Goal: Information Seeking & Learning: Check status

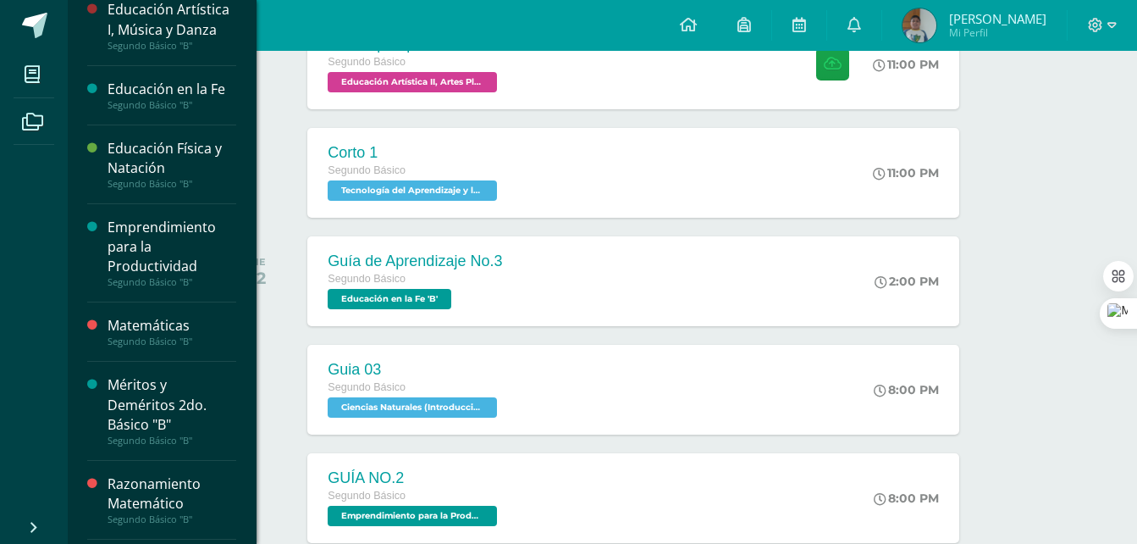
scroll to position [847, 0]
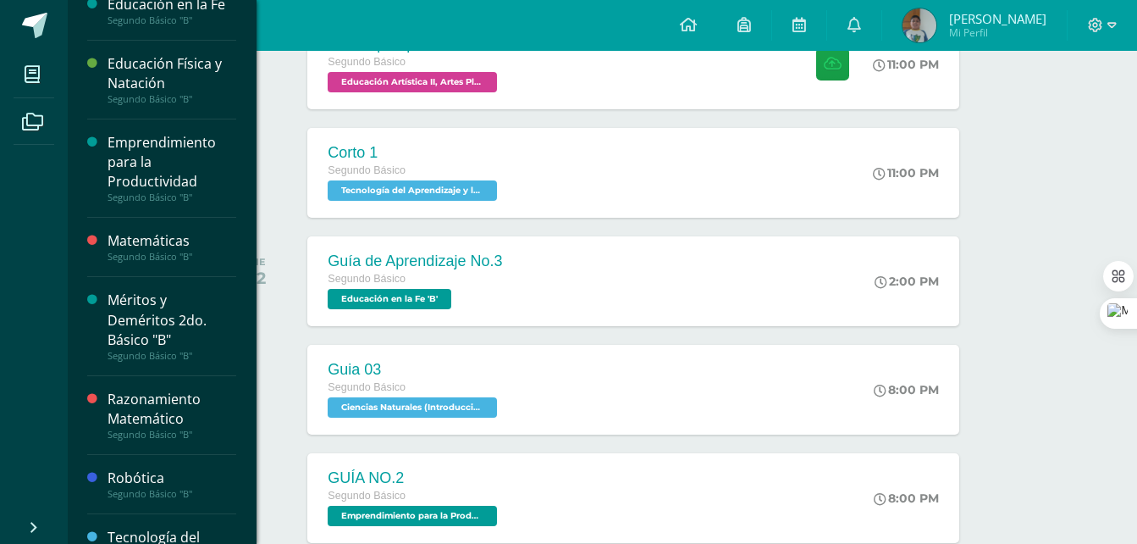
click at [184, 187] on div "Emprendimiento para la Productividad" at bounding box center [172, 162] width 129 height 58
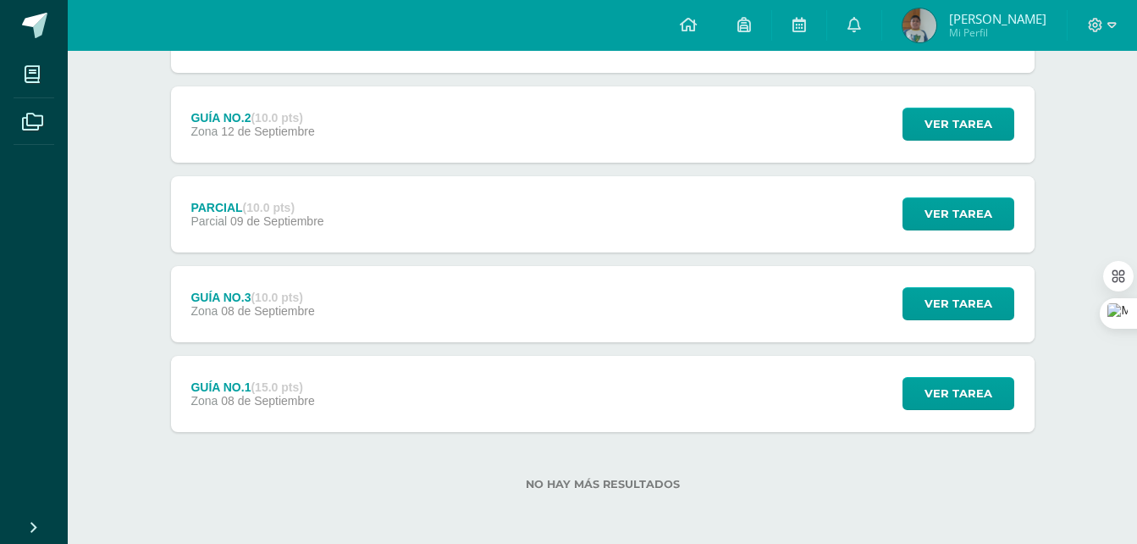
scroll to position [286, 0]
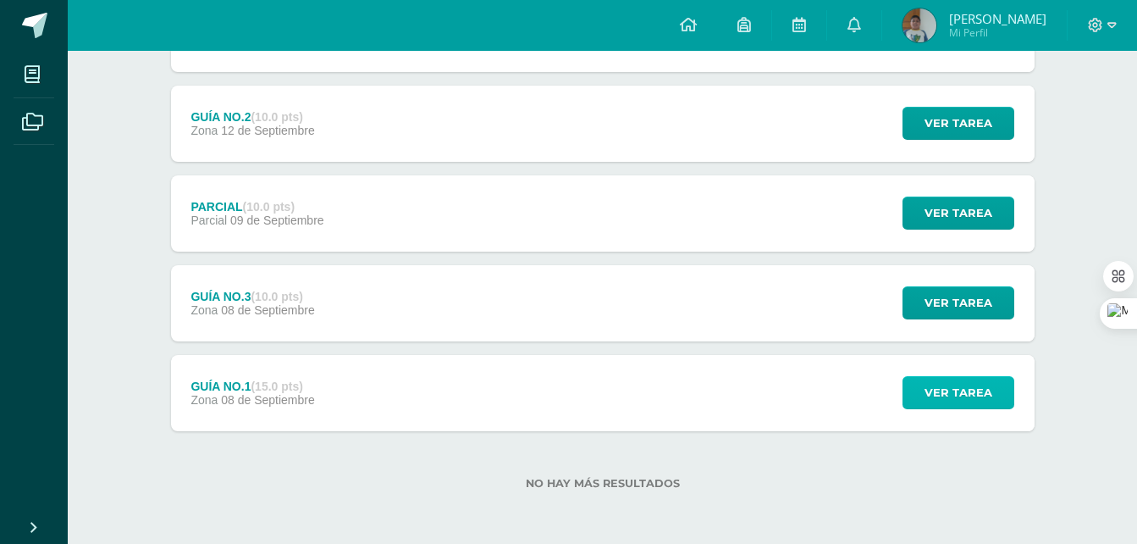
click at [955, 391] on span "Ver tarea" at bounding box center [959, 392] width 68 height 31
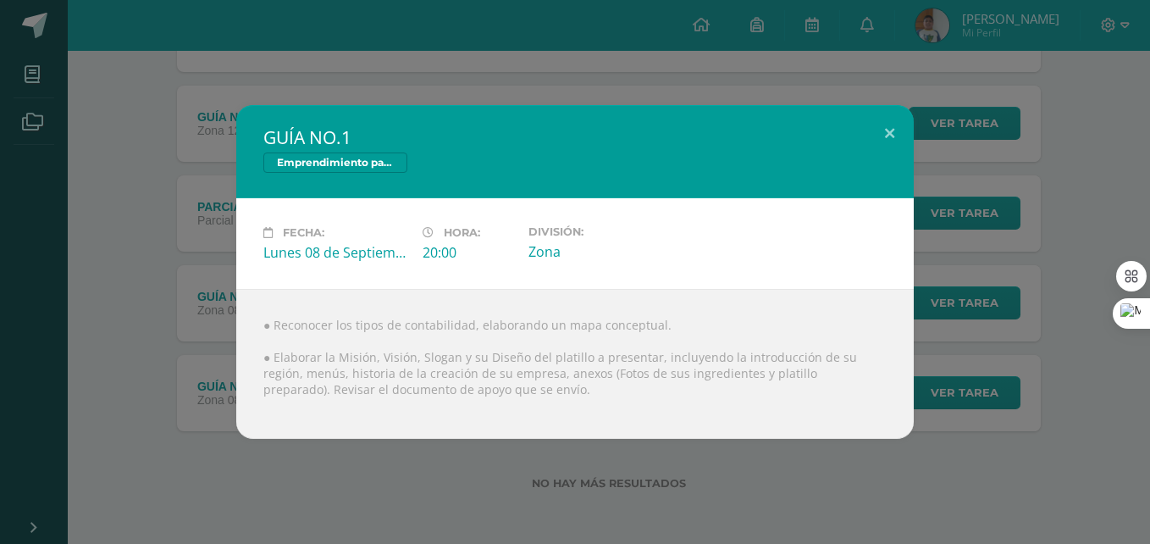
click at [941, 291] on div "GUÍA NO.1 Emprendimiento para la Productividad Fecha: Lunes 08 de Septiembre Ho…" at bounding box center [575, 272] width 1136 height 334
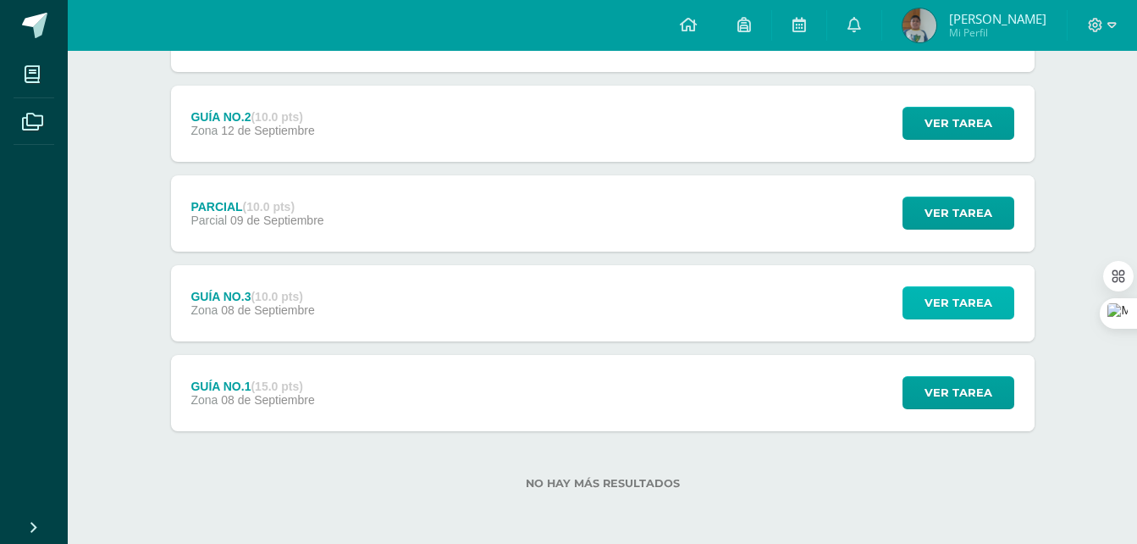
click at [941, 300] on span "Ver tarea" at bounding box center [959, 302] width 68 height 31
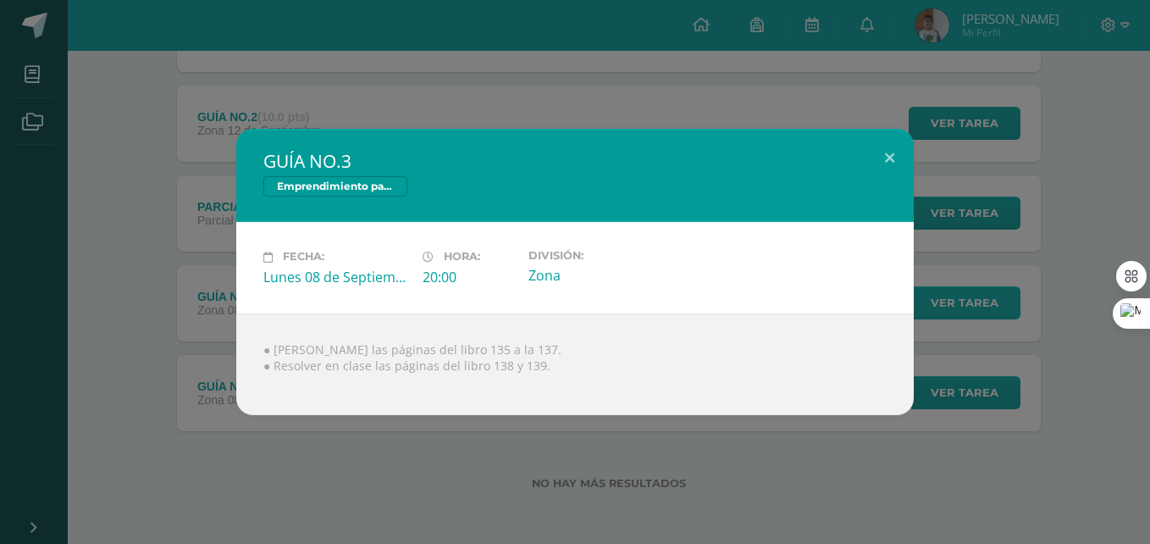
click at [941, 300] on div "GUÍA NO.3 Emprendimiento para la Productividad Fecha: Lunes 08 de Septiembre Ho…" at bounding box center [575, 271] width 1136 height 285
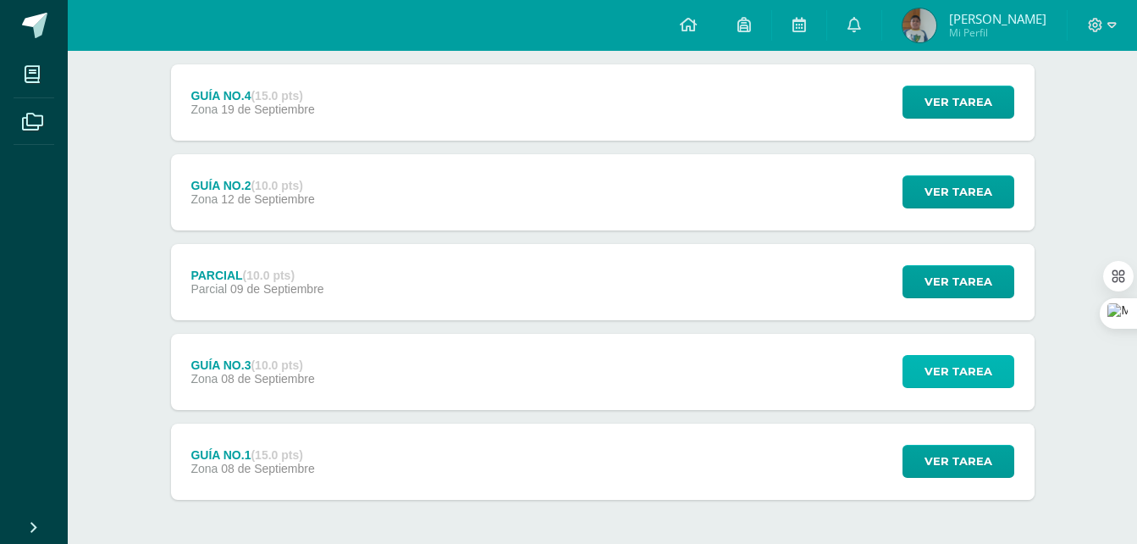
scroll to position [32, 0]
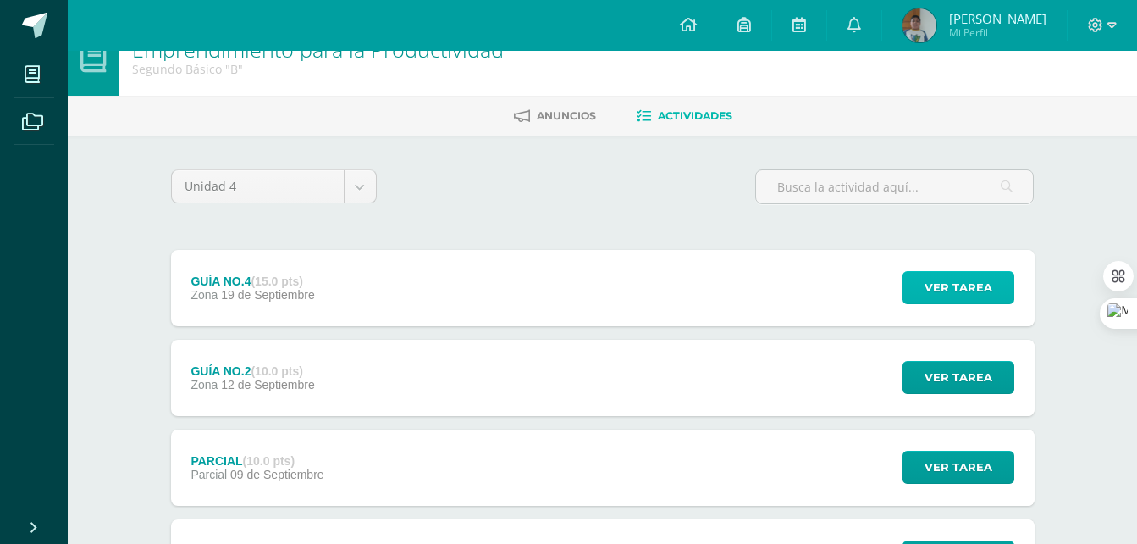
click at [909, 279] on button "Ver tarea" at bounding box center [959, 287] width 112 height 33
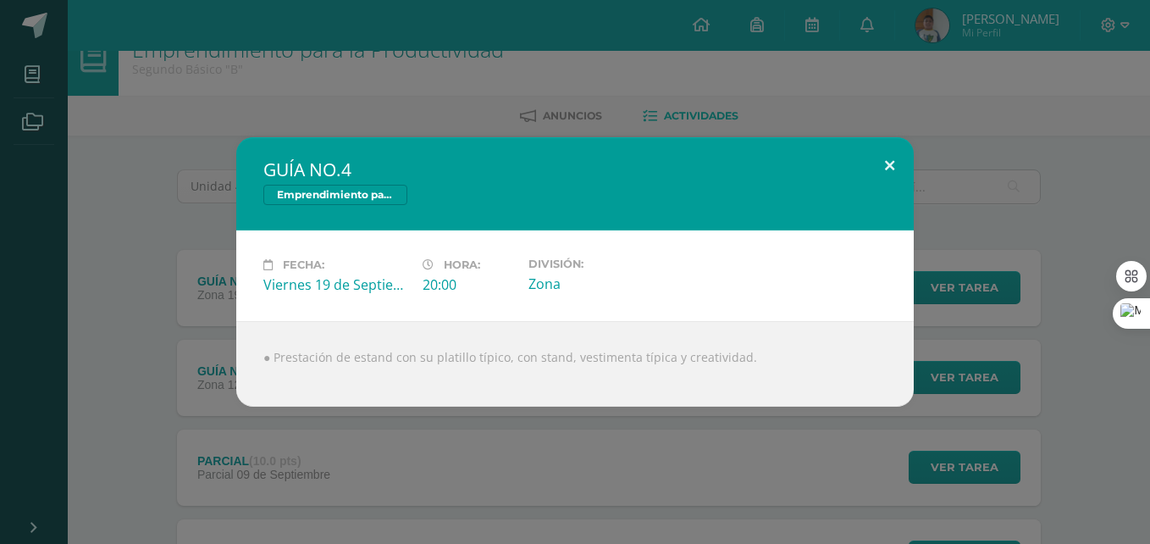
click at [876, 163] on button at bounding box center [889, 166] width 48 height 58
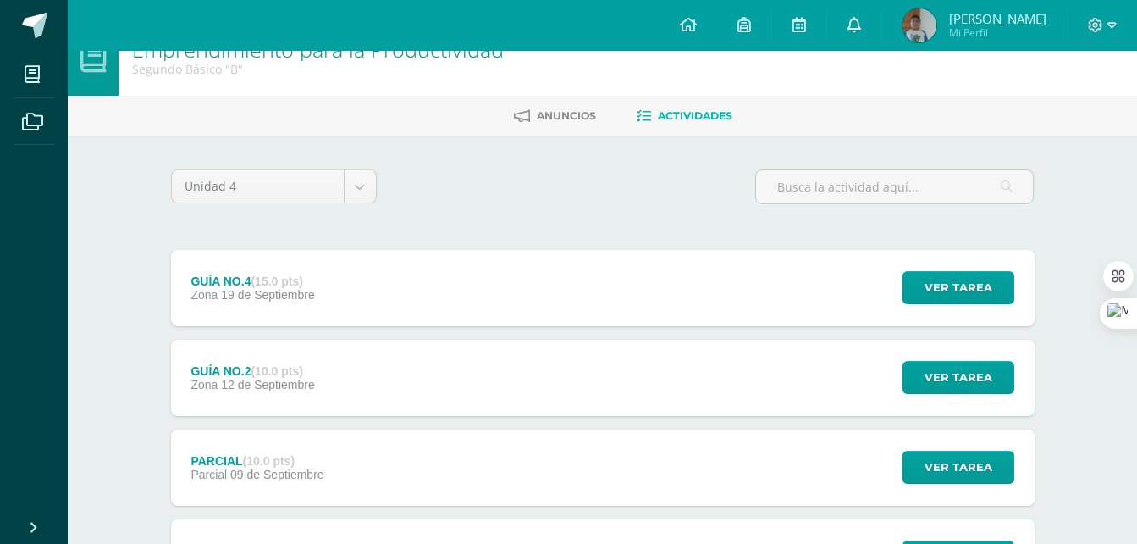
click at [881, 20] on link at bounding box center [854, 25] width 54 height 51
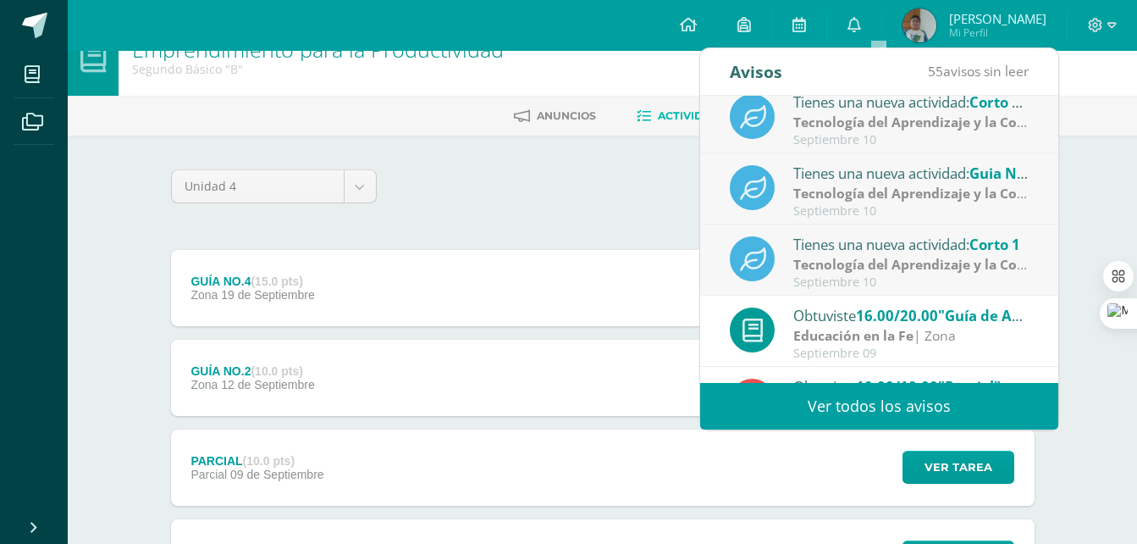
scroll to position [0, 0]
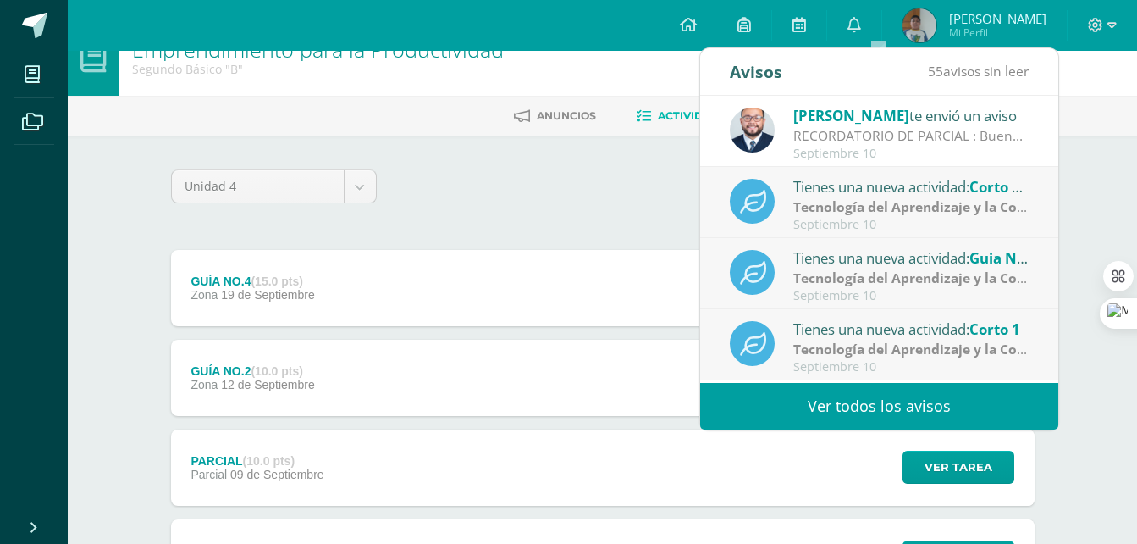
click at [864, 161] on div "Giovanni te envió un aviso RECORDATORIO DE PARCIAL : Buenas tardes Jovenes, se …" at bounding box center [879, 131] width 358 height 71
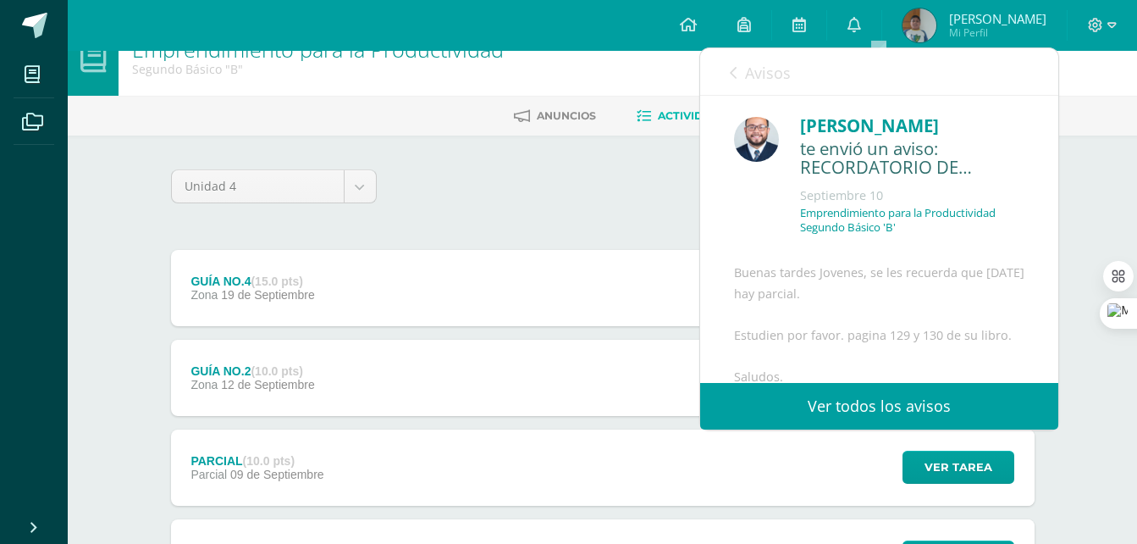
click at [742, 80] on link "Avisos" at bounding box center [760, 72] width 61 height 48
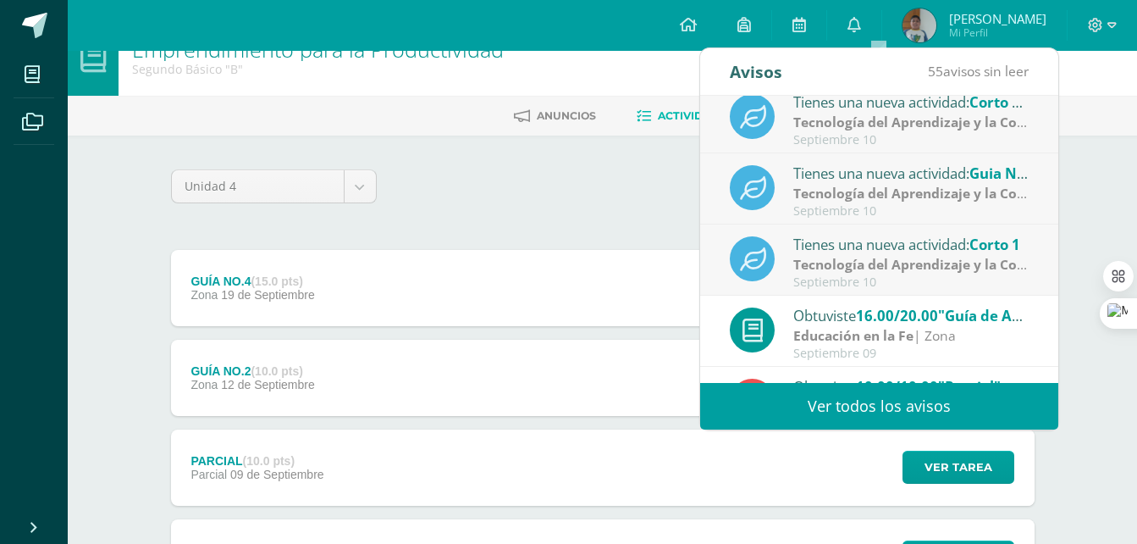
scroll to position [282, 0]
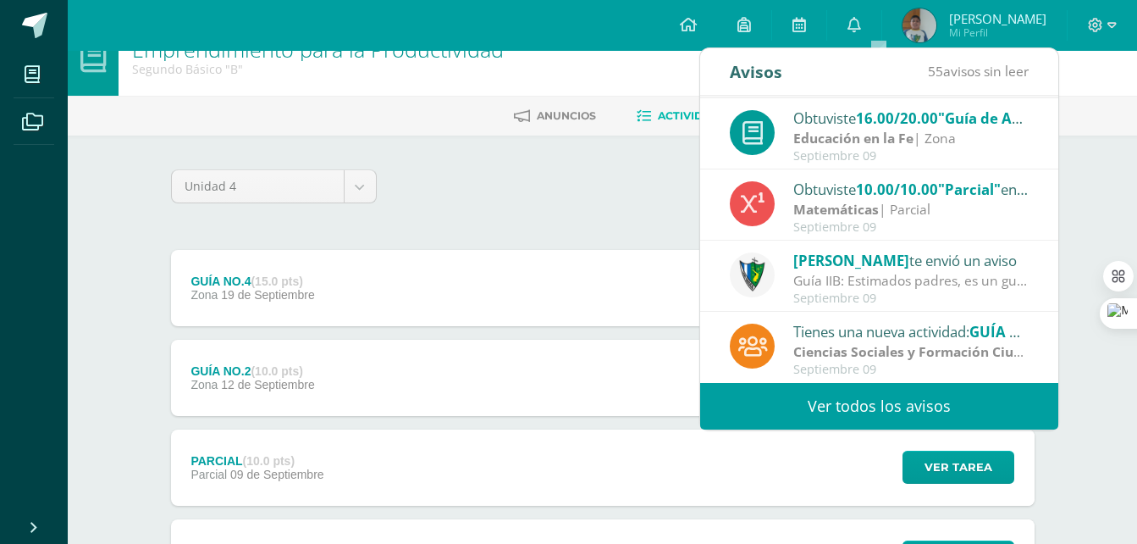
click at [863, 404] on link "Ver todos los avisos" at bounding box center [879, 406] width 358 height 47
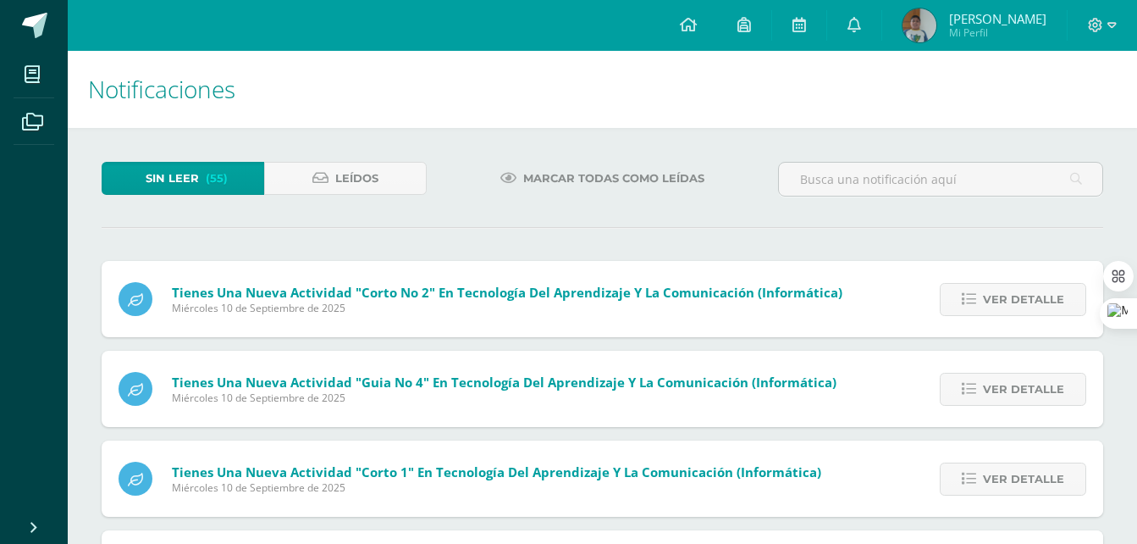
click at [334, 197] on div "Sin leer (55) Leídos" at bounding box center [264, 186] width 339 height 49
click at [336, 189] on span "Leídos" at bounding box center [356, 178] width 43 height 31
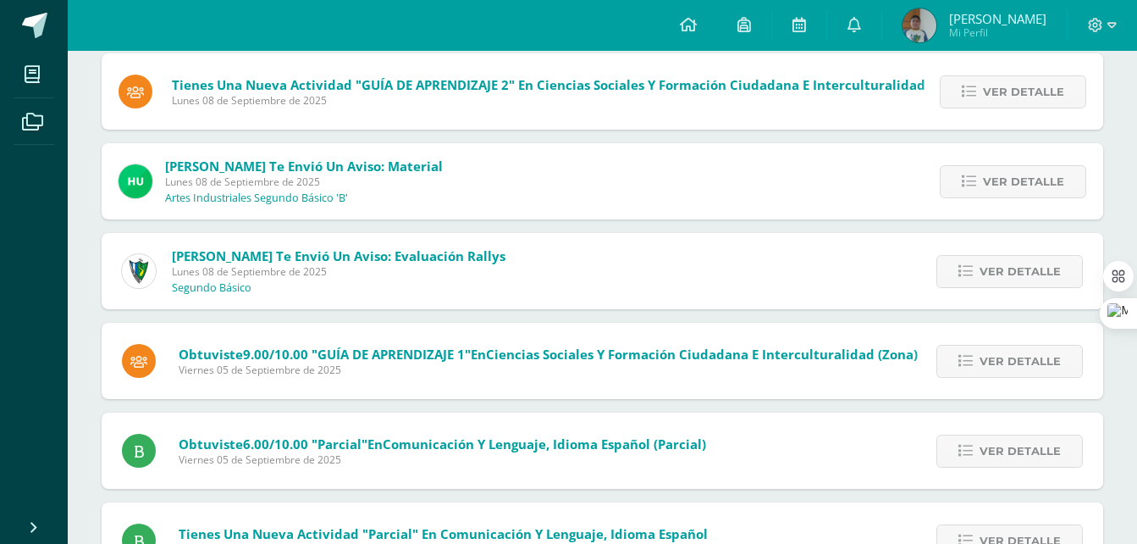
scroll to position [776, 0]
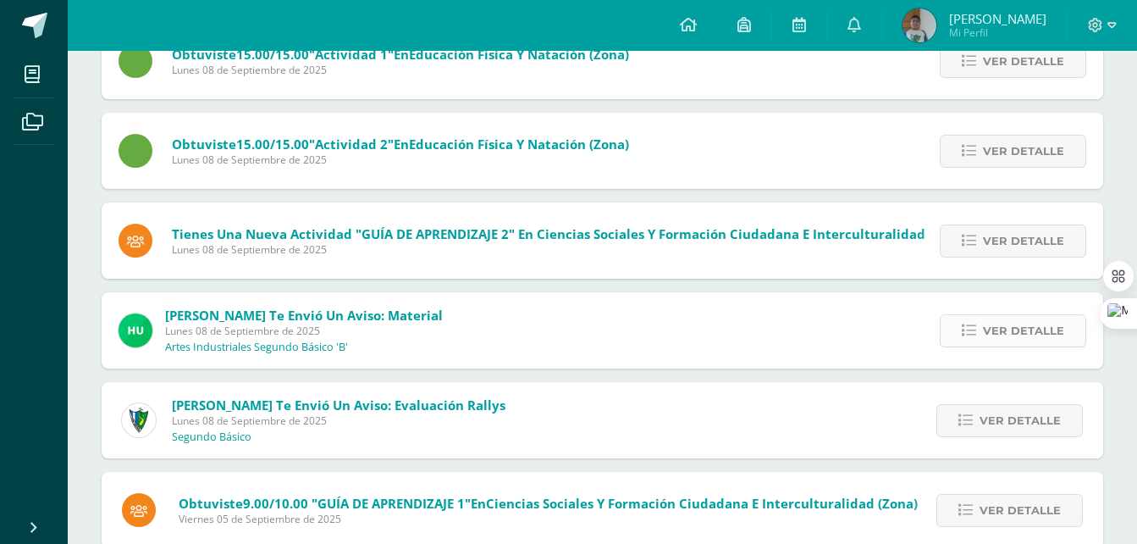
click at [997, 329] on span "Ver detalle" at bounding box center [1023, 330] width 81 height 31
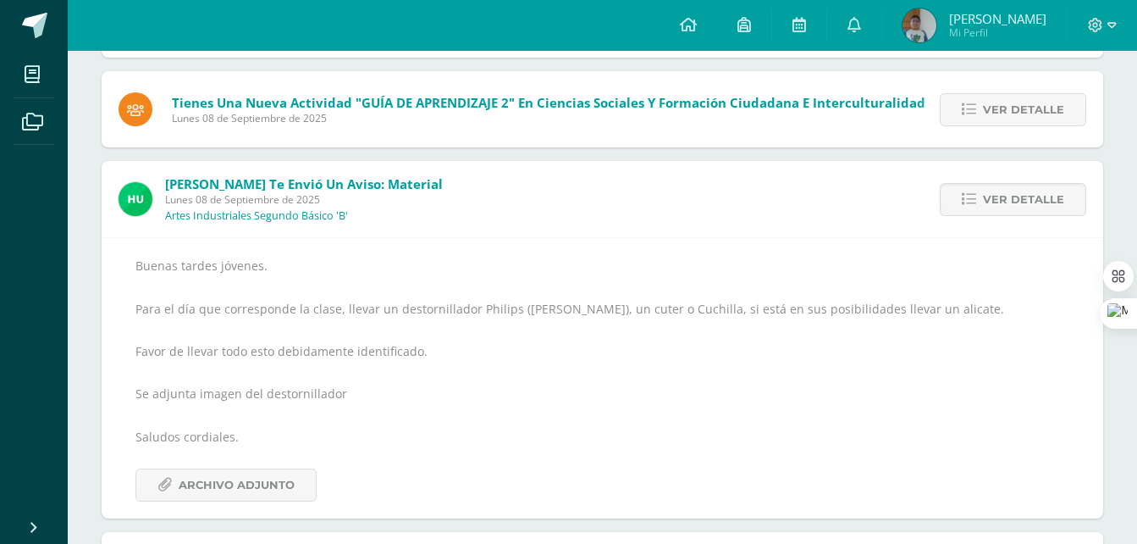
scroll to position [946, 0]
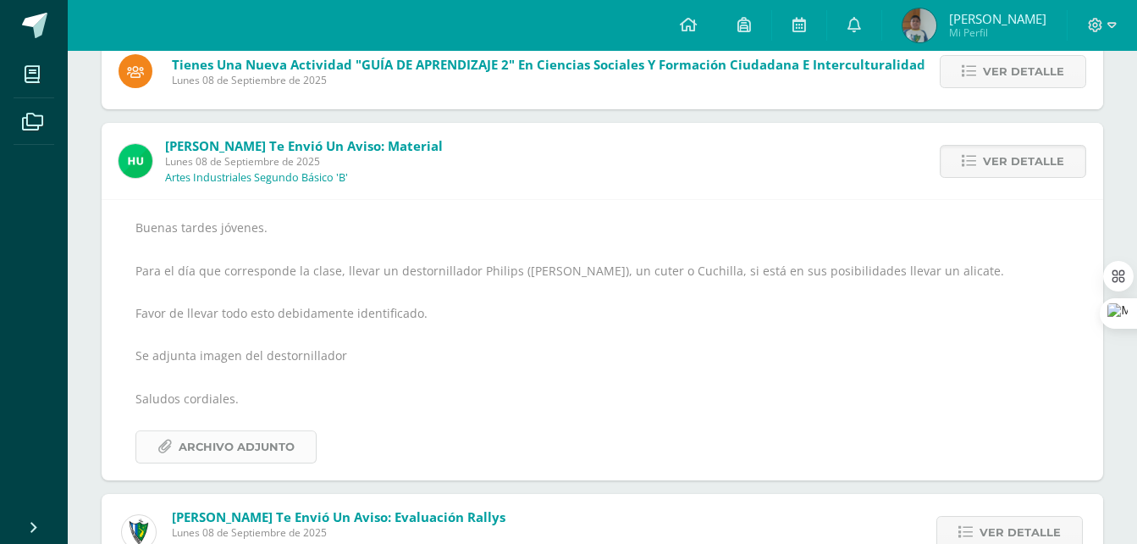
click at [213, 439] on span "Archivo Adjunto" at bounding box center [237, 446] width 116 height 31
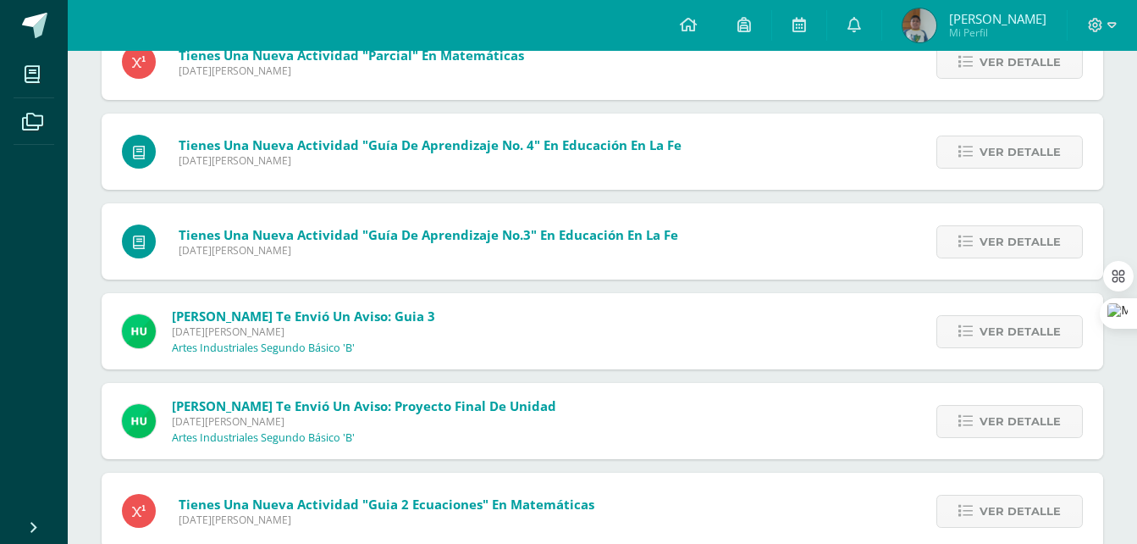
scroll to position [7567, 0]
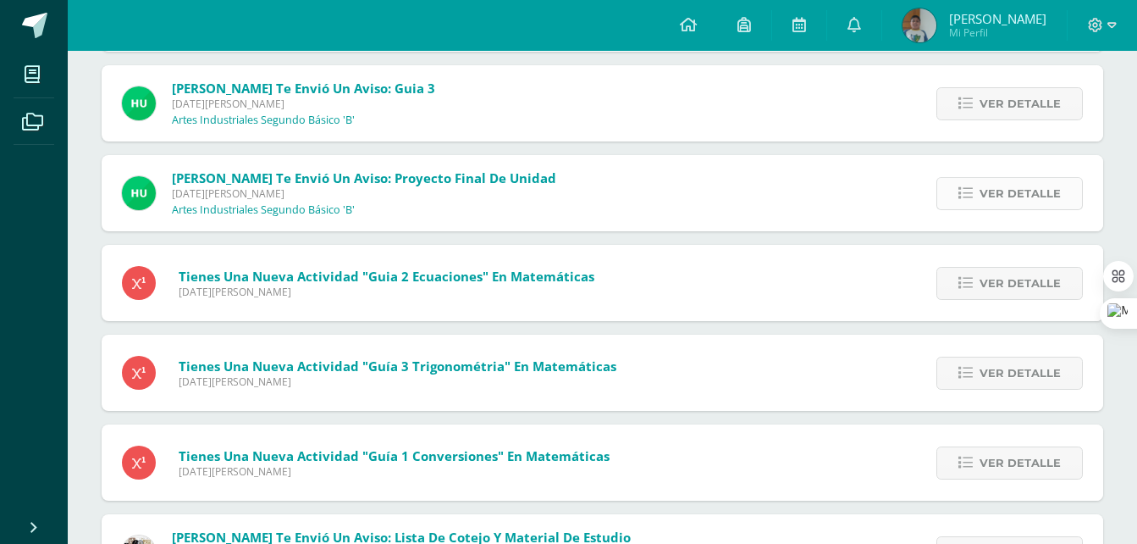
click at [959, 191] on link "Ver detalle" at bounding box center [1009, 193] width 146 height 33
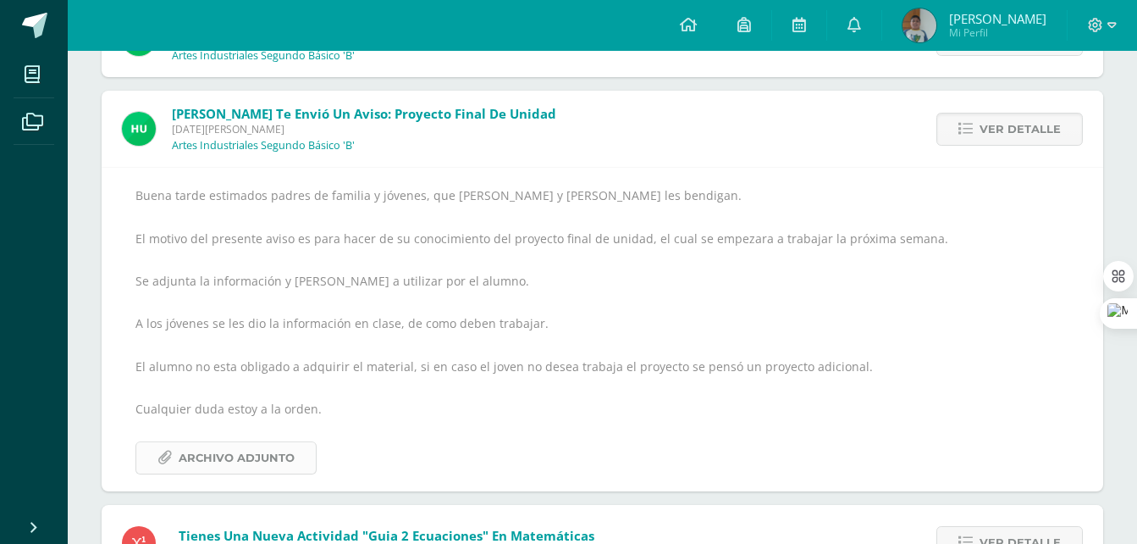
scroll to position [7455, 0]
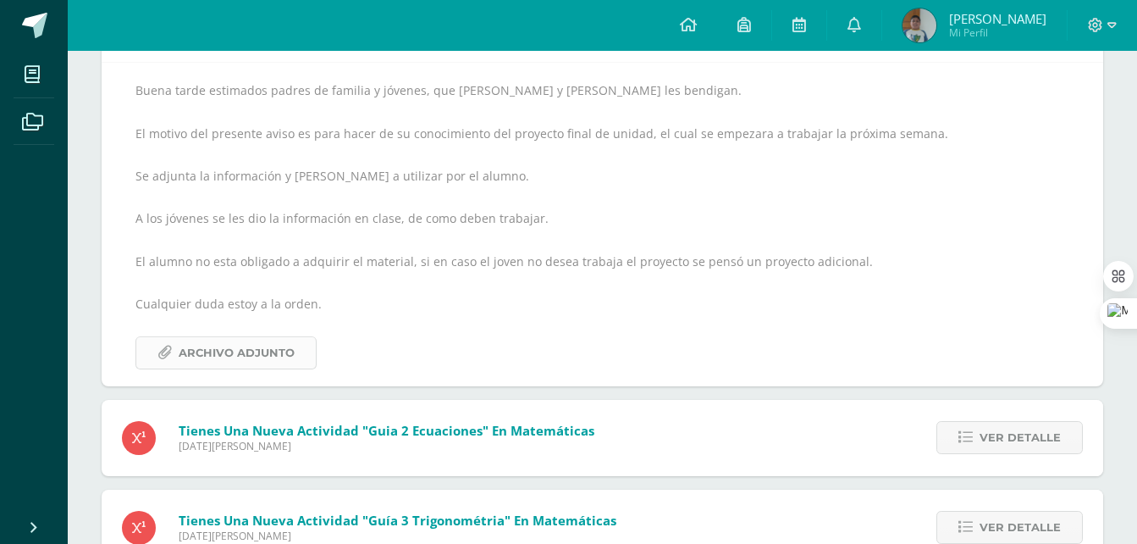
click at [191, 357] on span "Archivo Adjunto" at bounding box center [237, 352] width 116 height 31
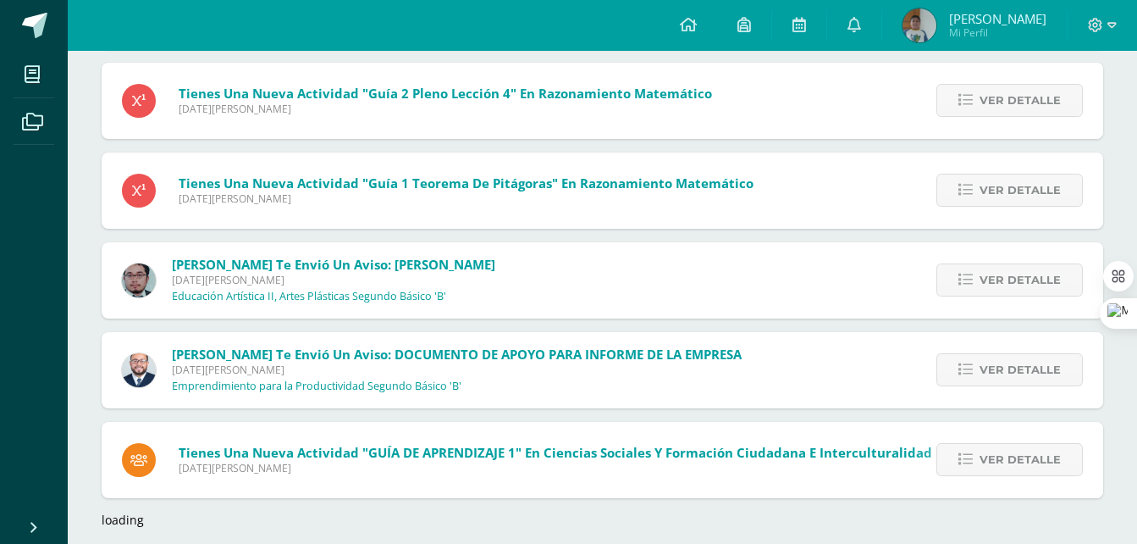
scroll to position [8169, 0]
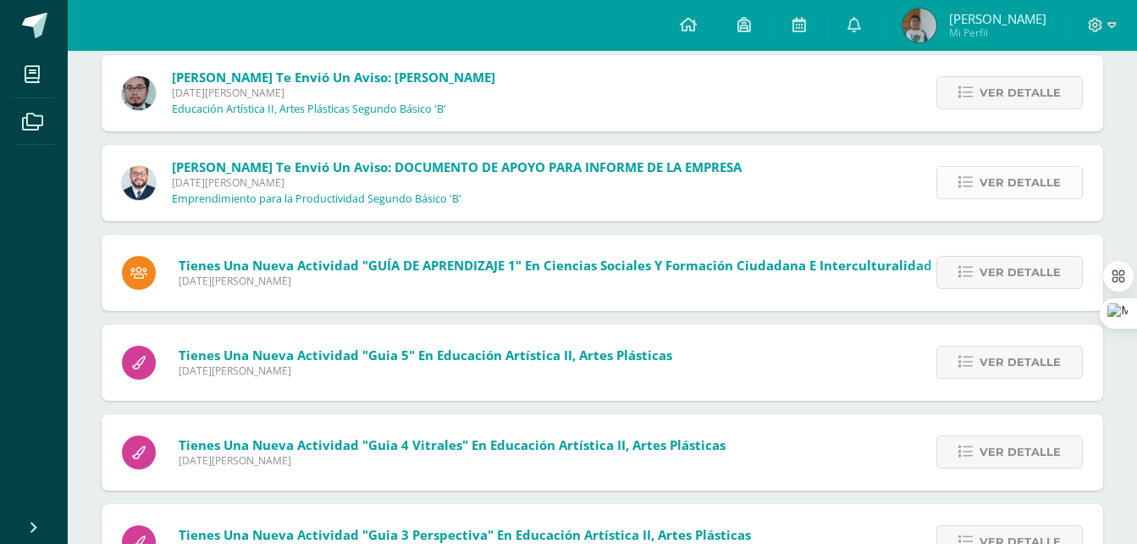
click at [984, 179] on span "Ver detalle" at bounding box center [1020, 182] width 81 height 31
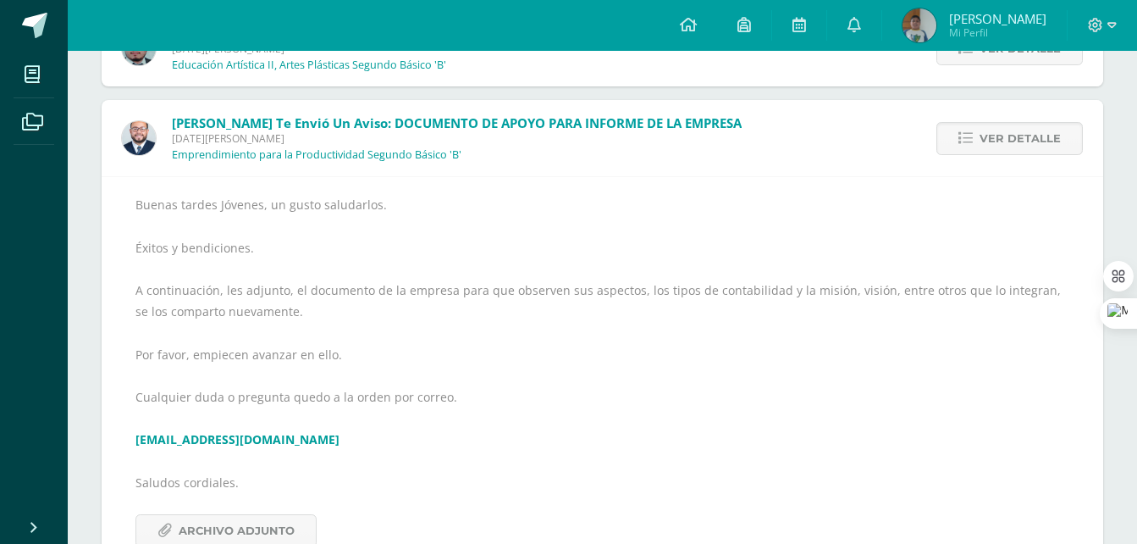
scroll to position [8099, 0]
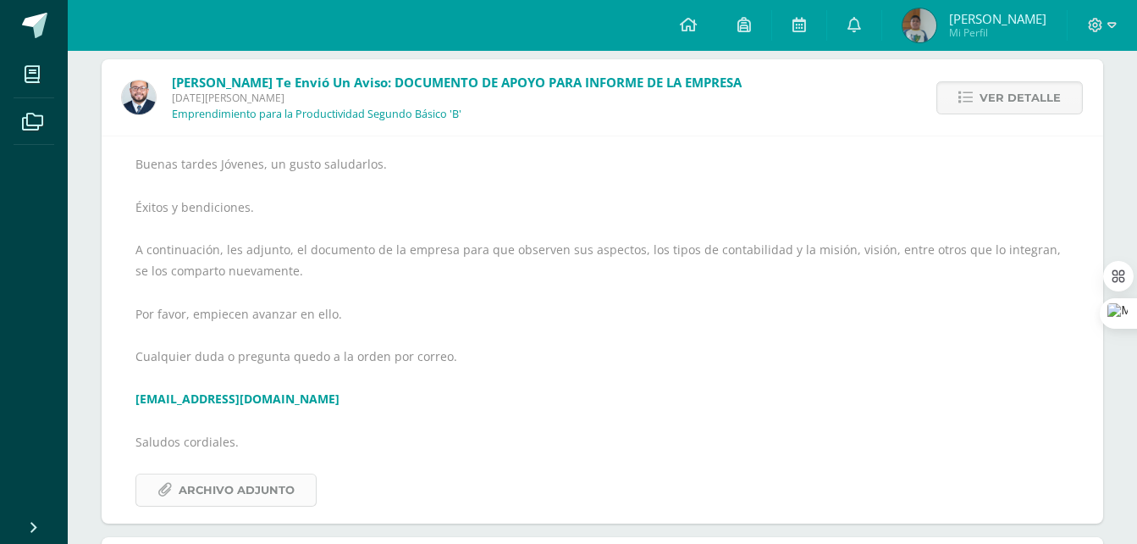
click at [221, 482] on span "Archivo Adjunto" at bounding box center [237, 489] width 116 height 31
